Goal: Book appointment/travel/reservation

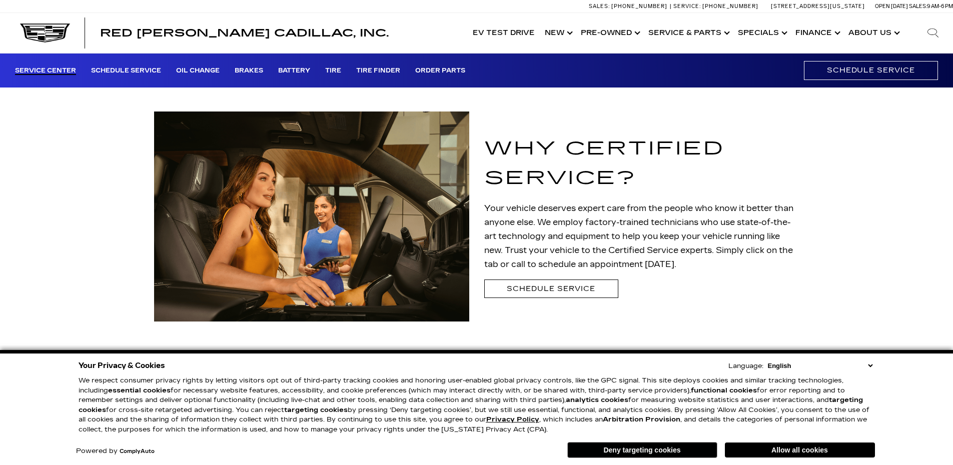
click at [568, 284] on link "Schedule Service" at bounding box center [551, 289] width 134 height 19
click at [561, 290] on link "Schedule Service" at bounding box center [551, 289] width 134 height 19
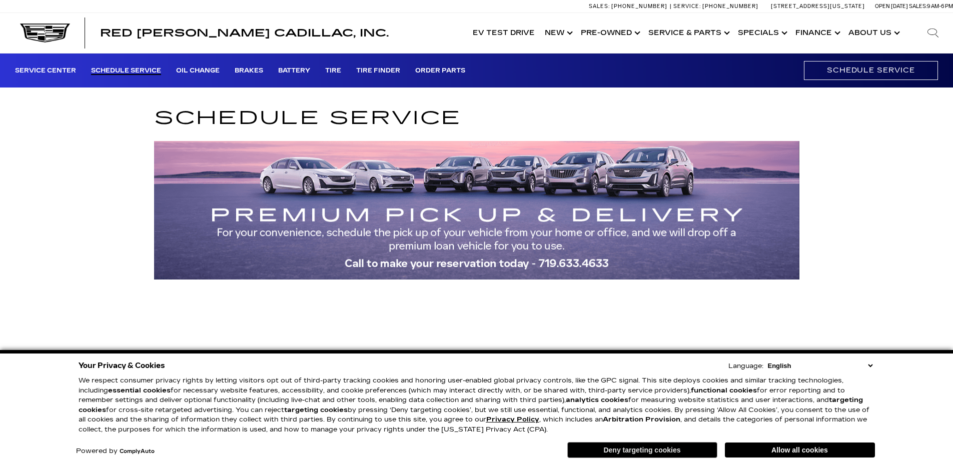
click at [623, 445] on button "Deny targeting cookies" at bounding box center [642, 450] width 150 height 16
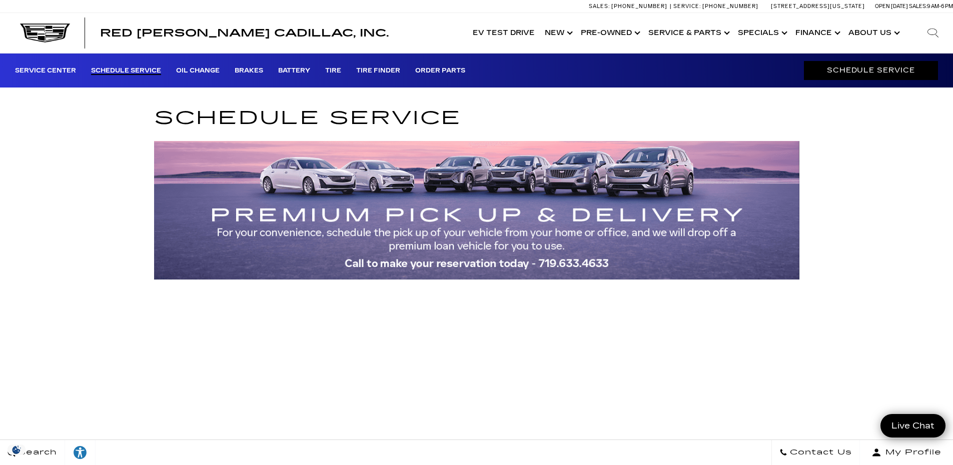
click at [841, 70] on link "Schedule Service" at bounding box center [871, 70] width 134 height 19
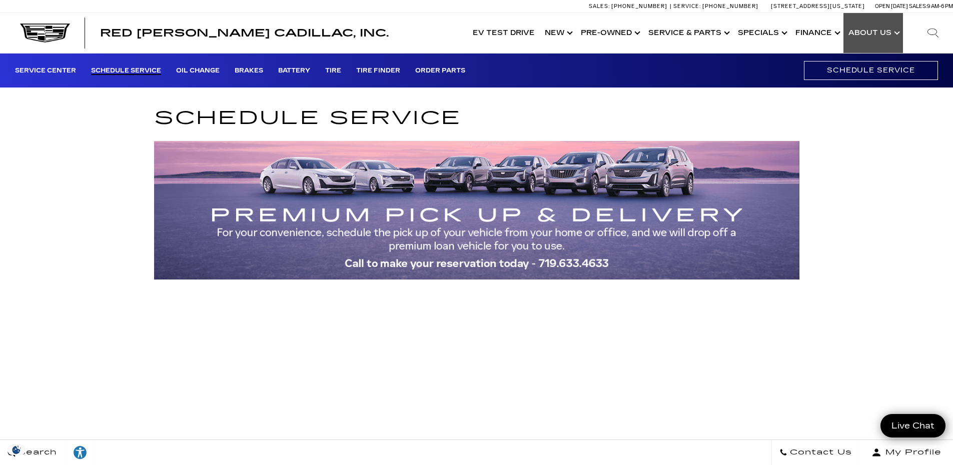
click at [882, 36] on link "Show About Us" at bounding box center [874, 33] width 60 height 40
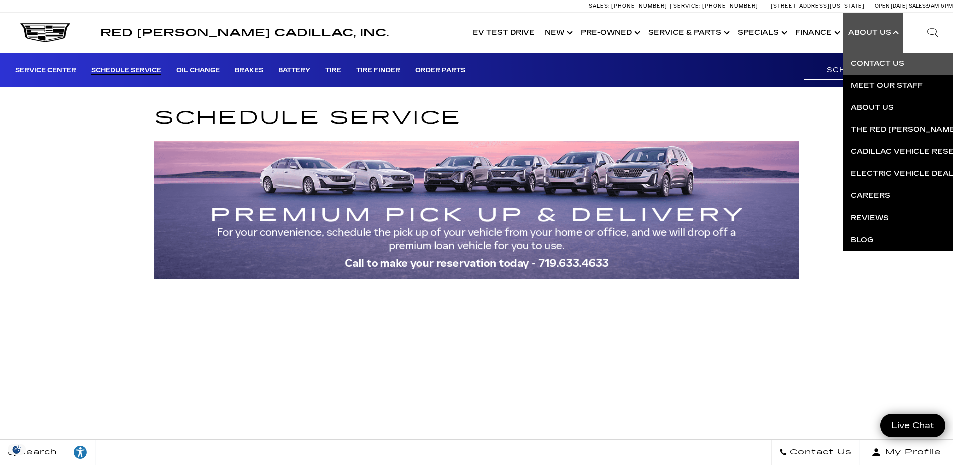
click at [885, 71] on link "Contact Us" at bounding box center [965, 64] width 242 height 22
